Goal: Task Accomplishment & Management: Manage account settings

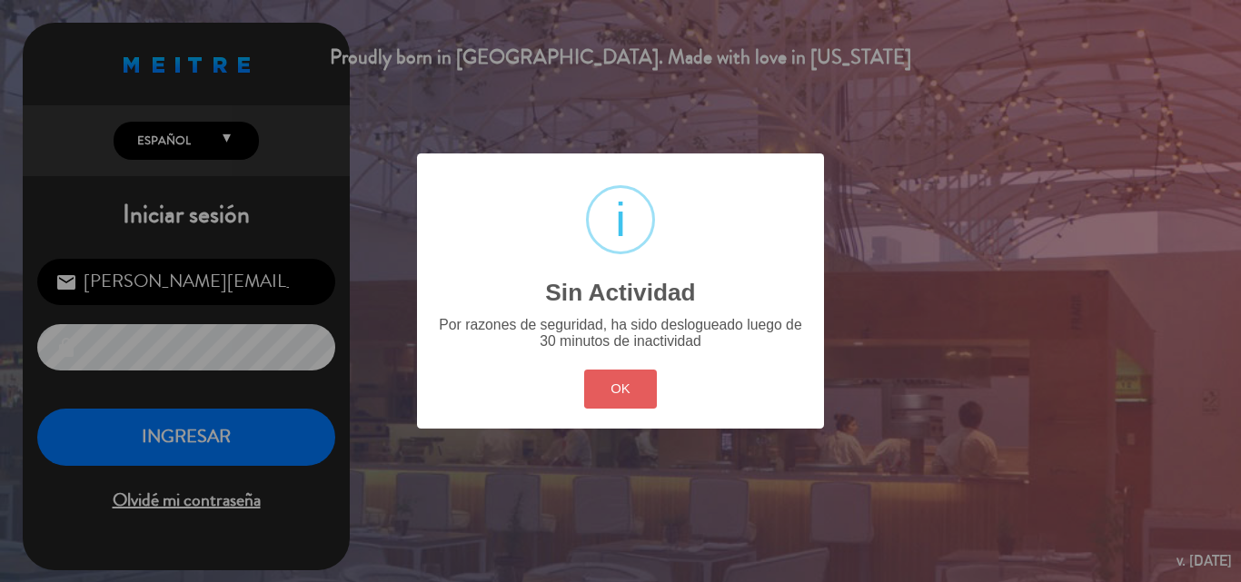
click at [639, 395] on button "OK" at bounding box center [621, 389] width 74 height 39
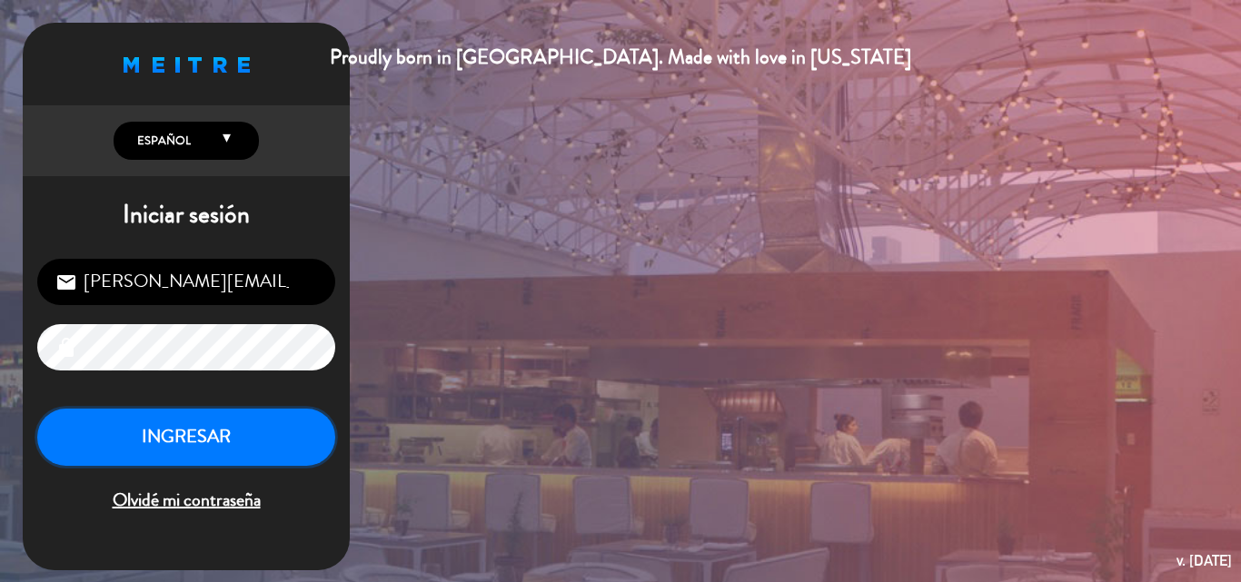
click at [186, 431] on button "INGRESAR" at bounding box center [186, 437] width 298 height 57
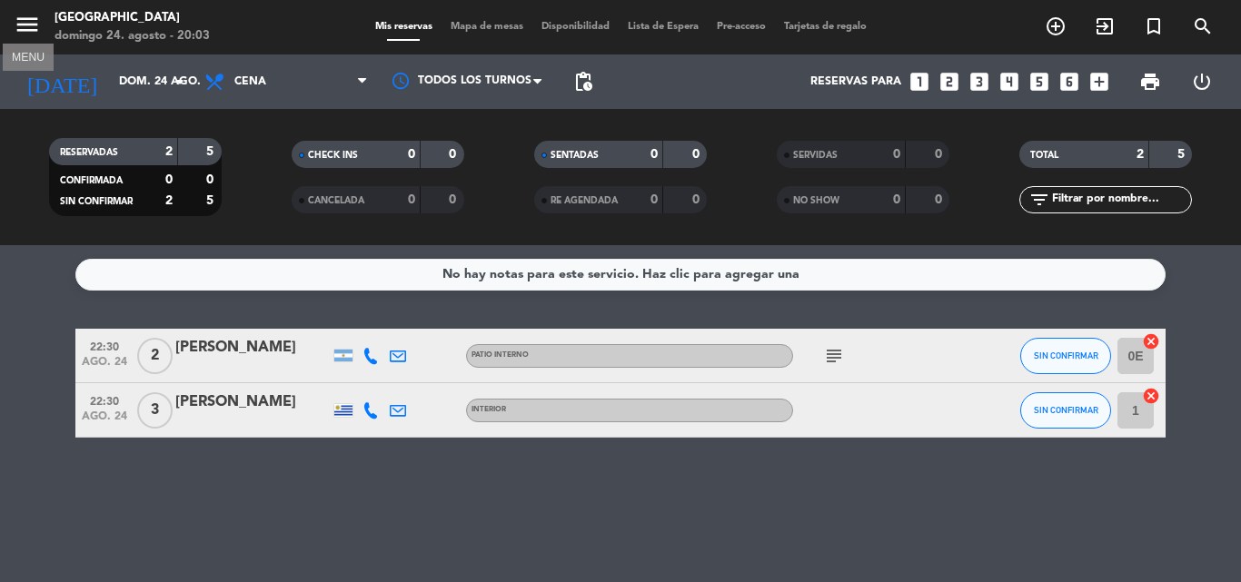
click at [34, 35] on icon "menu" at bounding box center [27, 24] width 27 height 27
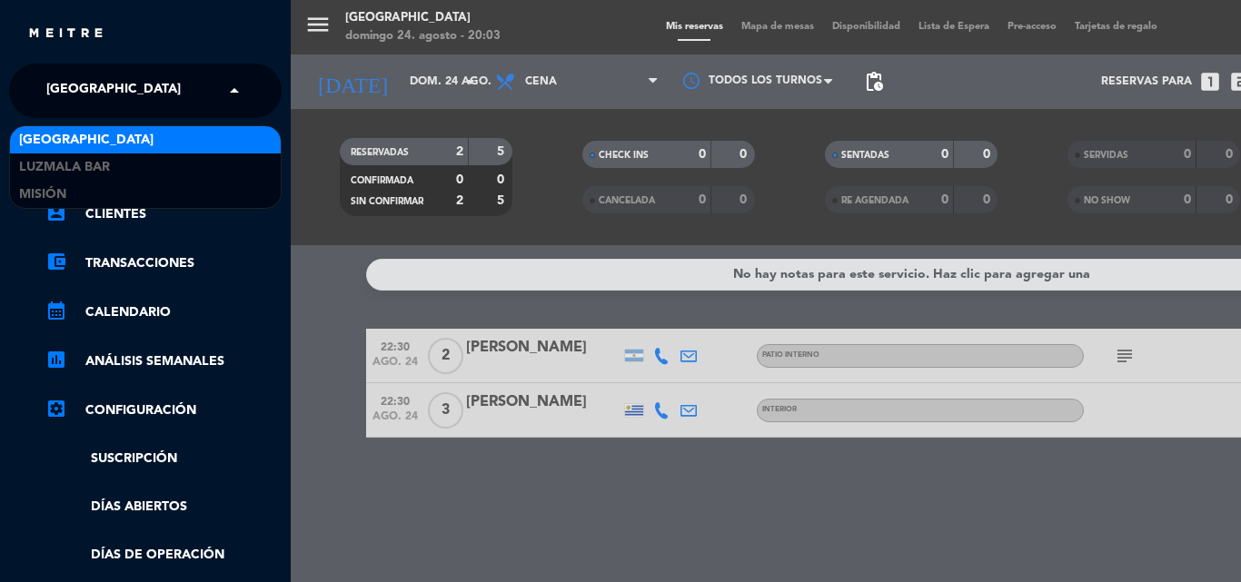
click at [146, 80] on div "× [GEOGRAPHIC_DATA]" at bounding box center [123, 91] width 169 height 38
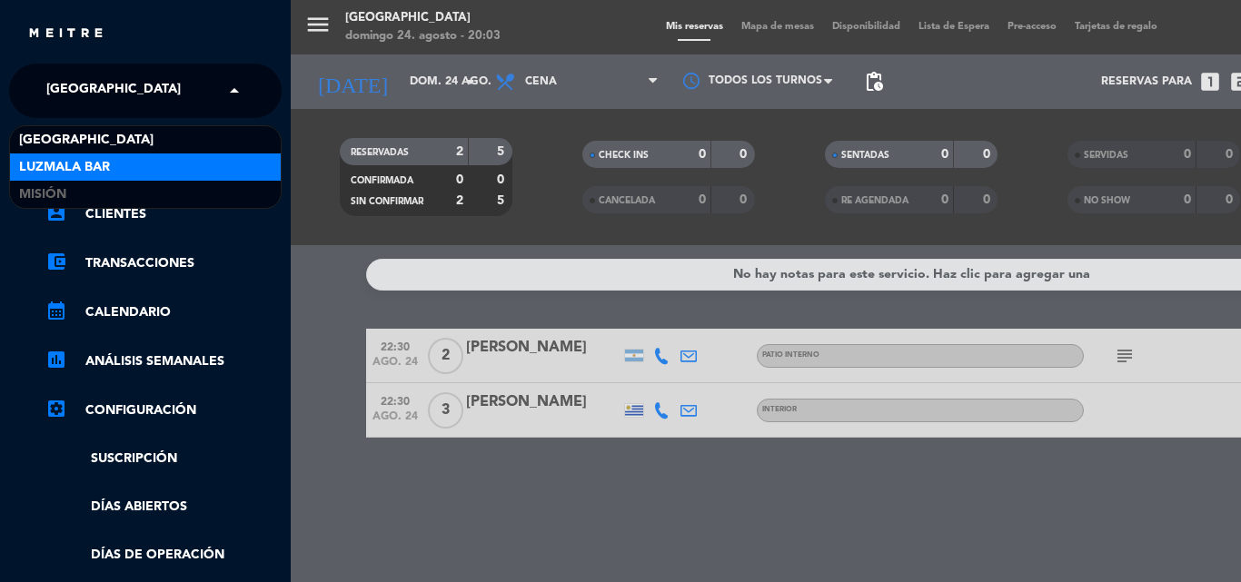
click at [120, 154] on div "Luzmala Bar" at bounding box center [145, 167] width 271 height 27
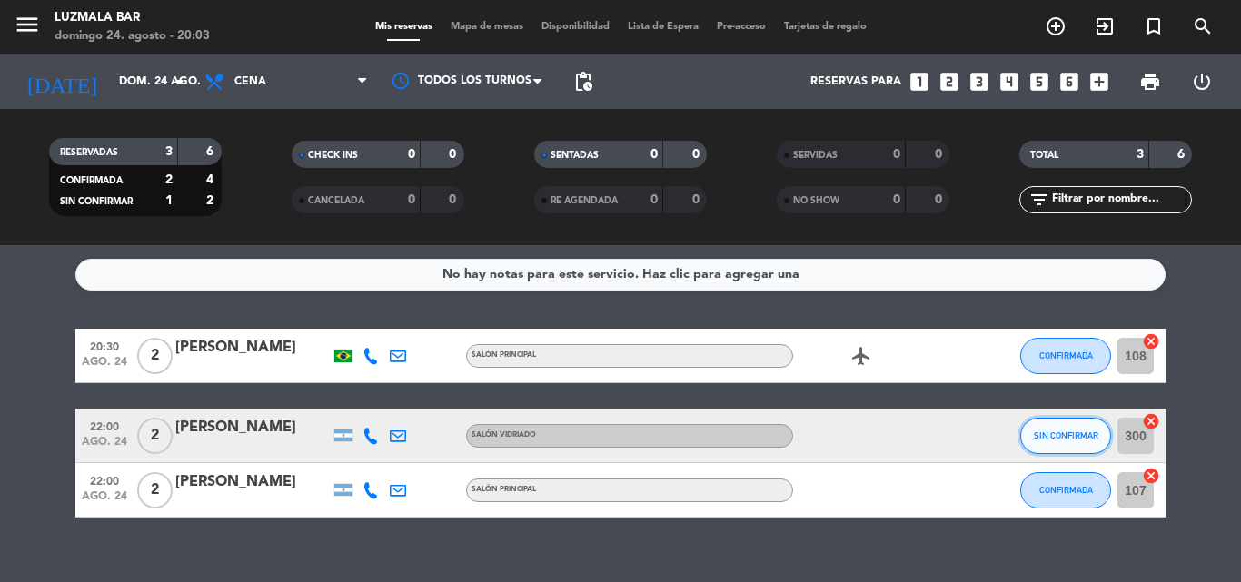
click at [1043, 440] on span "SIN CONFIRMAR" at bounding box center [1066, 436] width 65 height 10
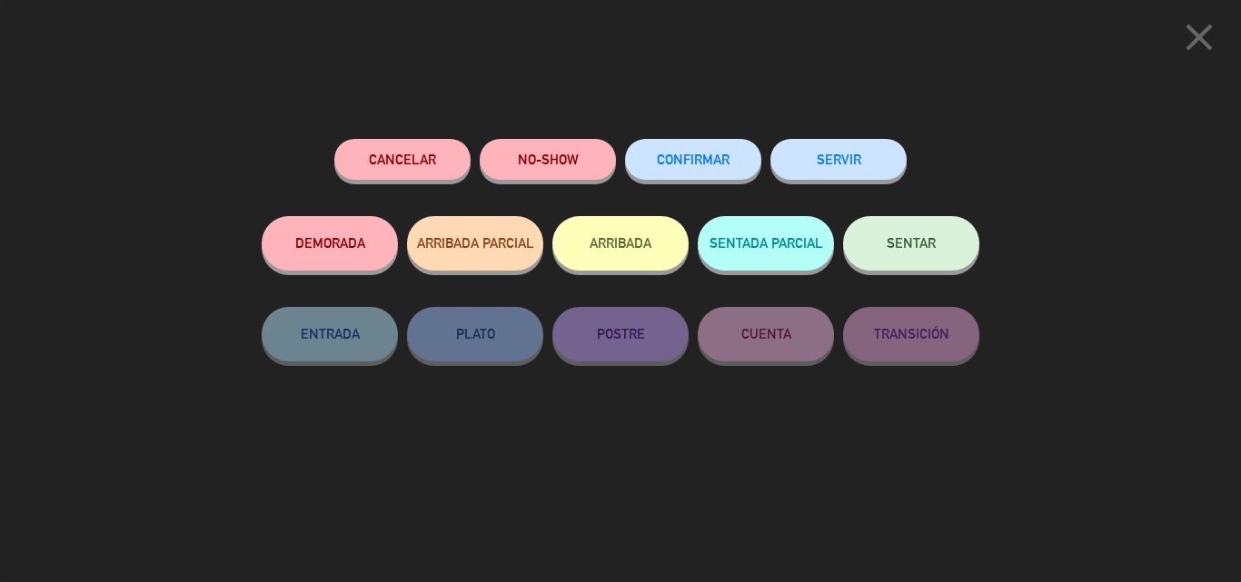
click at [701, 155] on span "CONFIRMAR" at bounding box center [693, 159] width 73 height 15
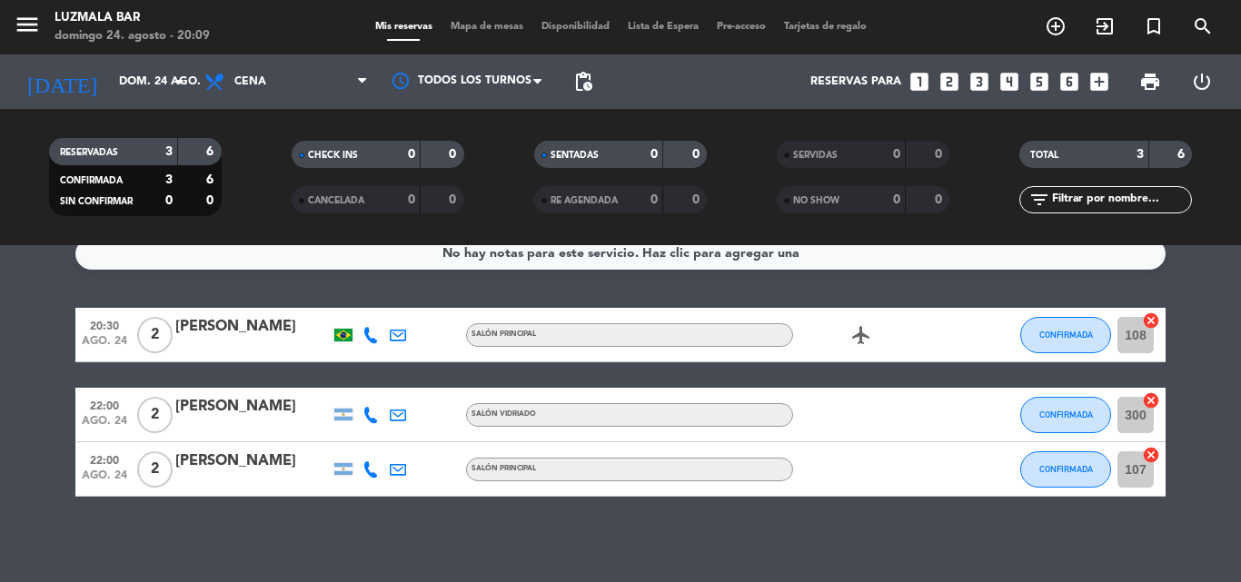
scroll to position [26, 0]
